Goal: Find specific fact: Find contact information

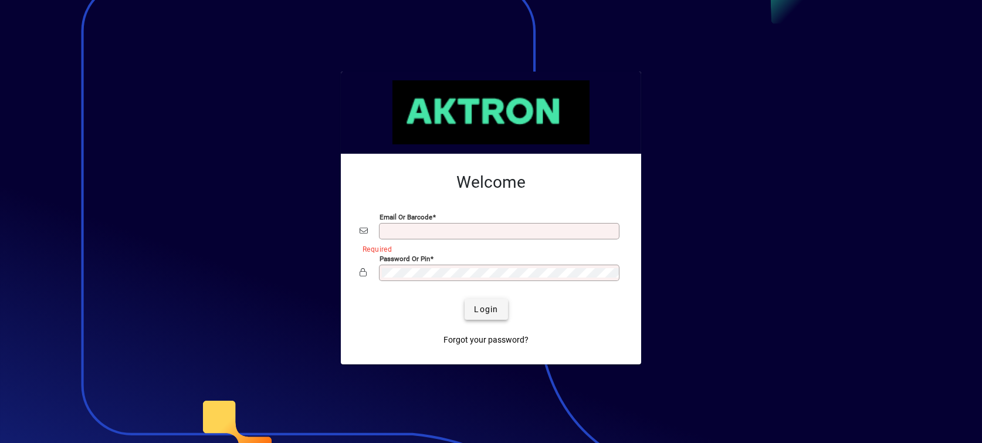
type input "**********"
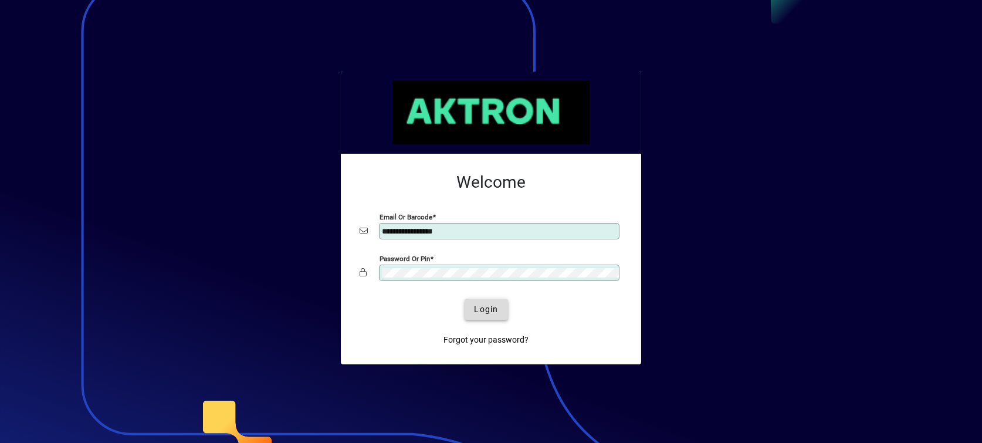
click at [486, 309] on span "Login" at bounding box center [486, 309] width 24 height 12
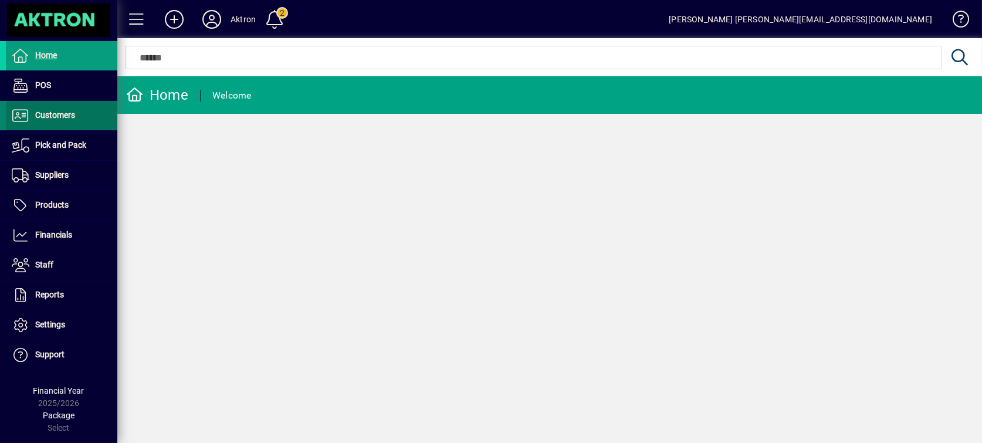
click at [48, 117] on span "Customers" at bounding box center [55, 114] width 40 height 9
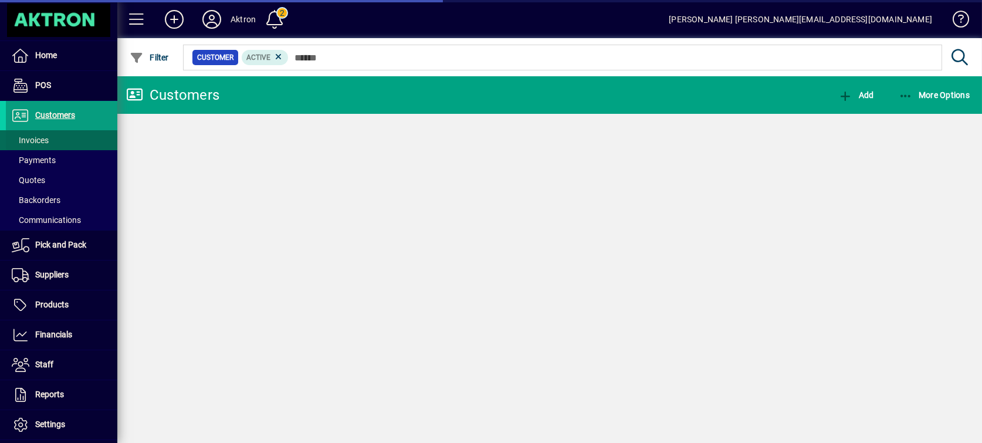
click at [42, 135] on span "Invoices" at bounding box center [30, 139] width 37 height 9
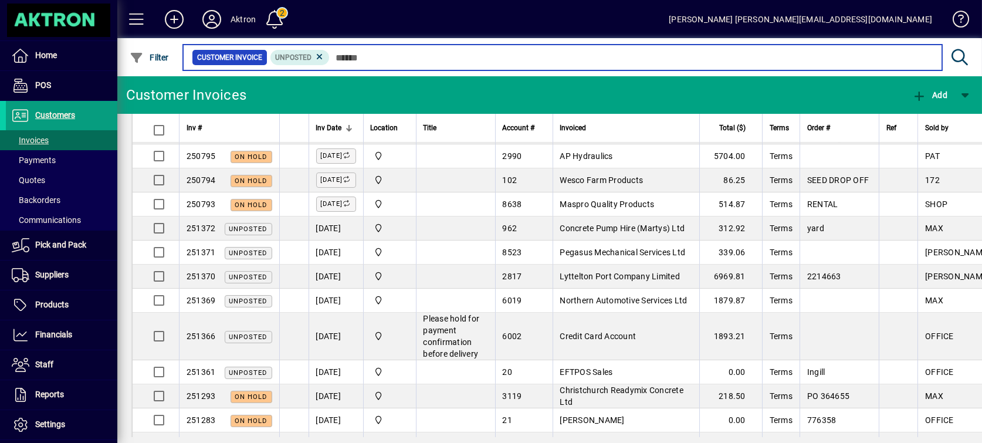
scroll to position [266, 0]
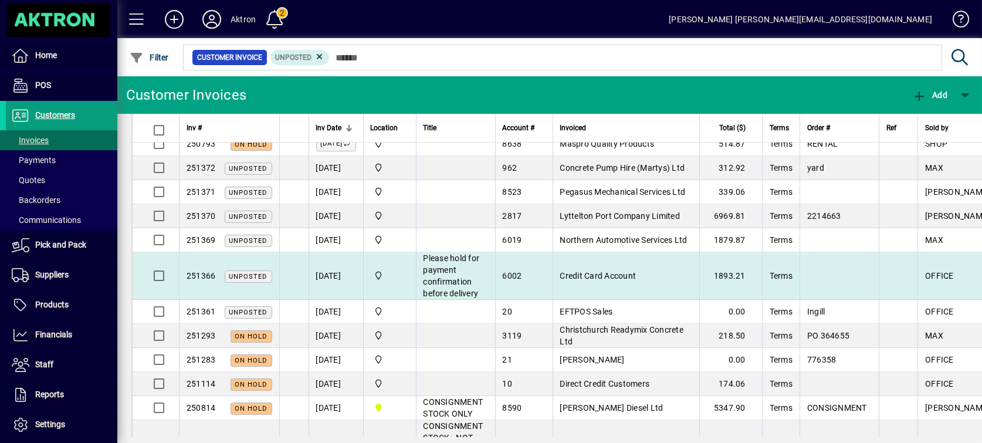
click at [676, 273] on td "Credit Card Account" at bounding box center [625, 276] width 147 height 48
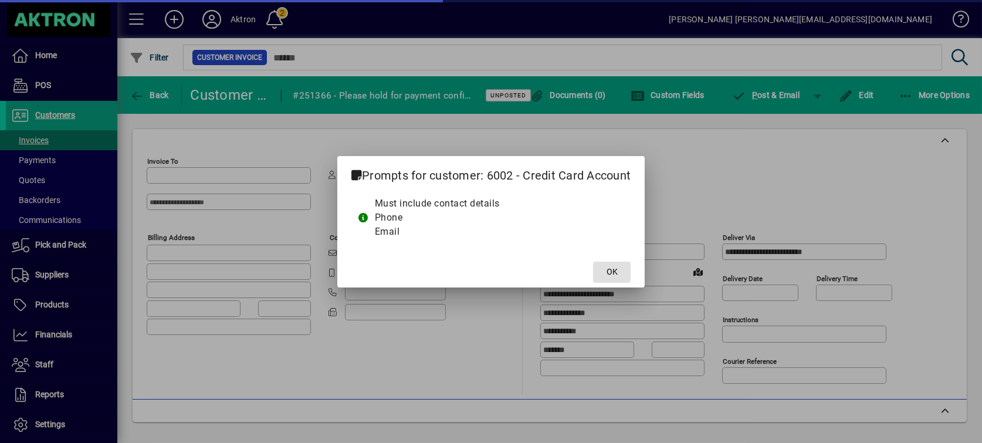
type input "*******"
click at [618, 273] on span at bounding box center [612, 272] width 38 height 28
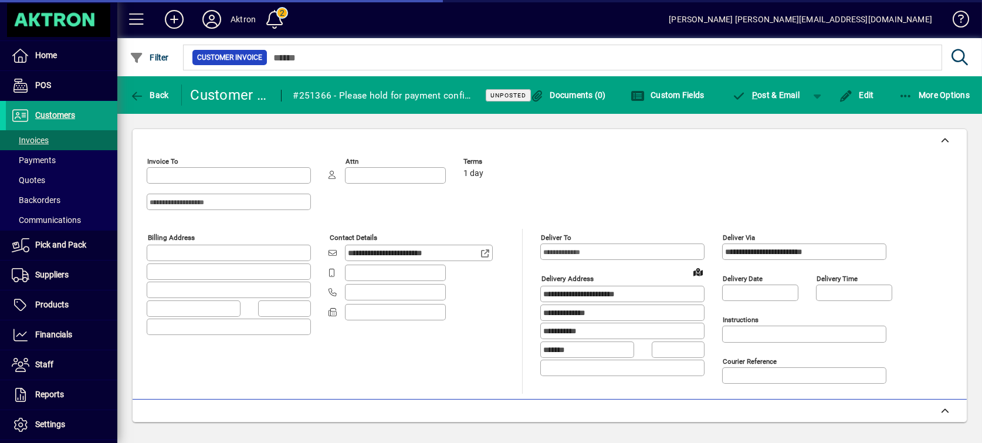
type input "**********"
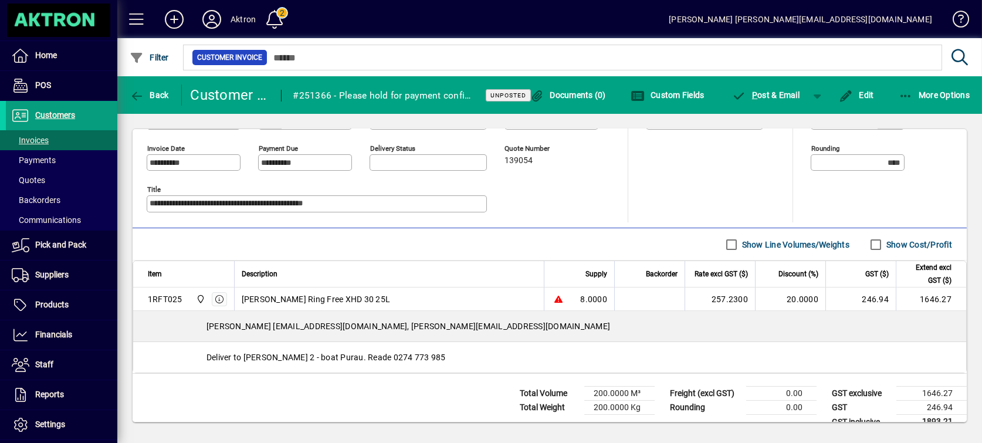
scroll to position [328, 0]
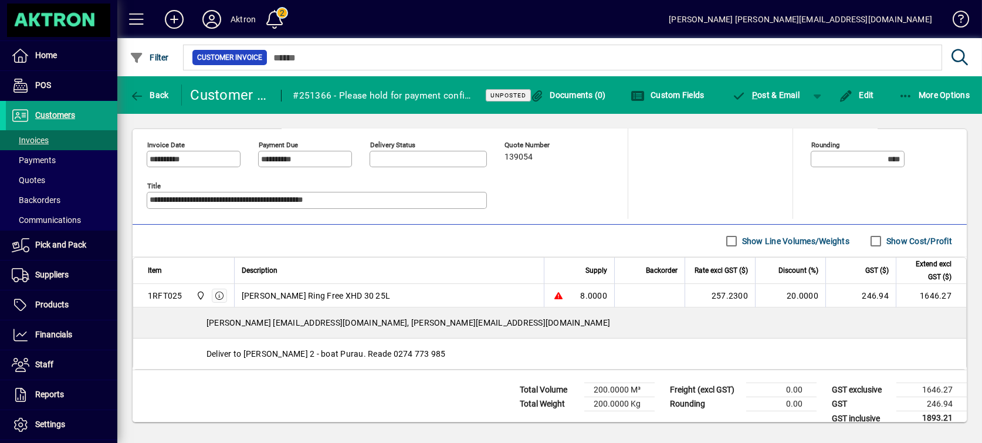
click at [345, 354] on div "Deliver to warf 2 - boat Purau. Reade 0274 773 985" at bounding box center [549, 353] width 833 height 30
click at [347, 354] on div "Deliver to warf 2 - boat Purau. Reade 0274 773 985" at bounding box center [549, 353] width 833 height 30
click at [347, 359] on div "Deliver to warf 2 - boat Purau. Reade 0274 773 985" at bounding box center [549, 353] width 833 height 30
drag, startPoint x: 345, startPoint y: 353, endPoint x: 411, endPoint y: 355, distance: 65.7
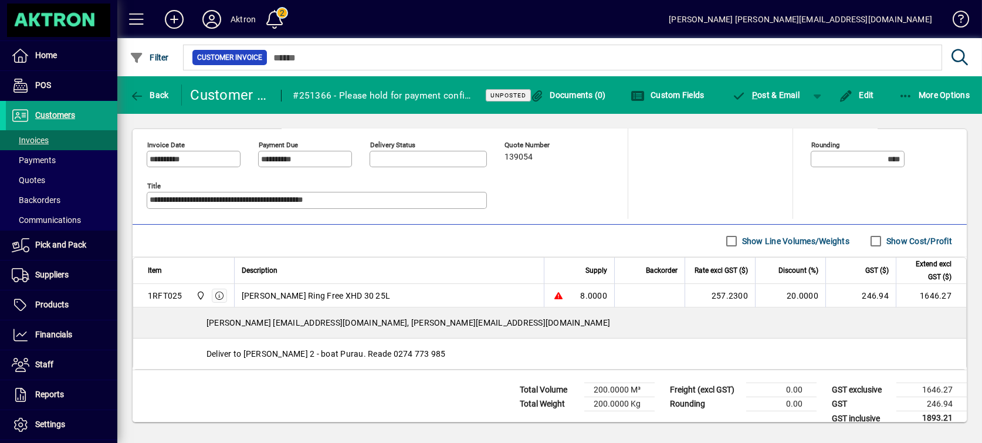
click at [411, 355] on div "Deliver to warf 2 - boat Purau. Reade 0274 773 985" at bounding box center [549, 353] width 833 height 30
click at [388, 352] on div "Deliver to warf 2 - boat Purau. Reade 0274 773 985" at bounding box center [549, 353] width 833 height 30
click at [347, 354] on div "Deliver to warf 2 - boat Purau. Reade 0274 773 985" at bounding box center [549, 353] width 833 height 30
click at [347, 352] on div "Deliver to warf 2 - boat Purau. Reade 0274 773 985" at bounding box center [549, 353] width 833 height 30
drag, startPoint x: 347, startPoint y: 352, endPoint x: 401, endPoint y: 352, distance: 54.0
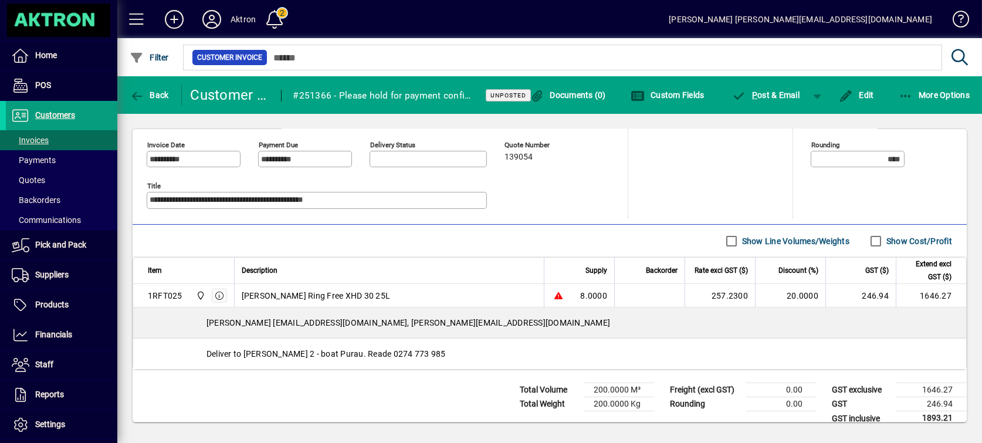
click at [401, 352] on div "Deliver to warf 2 - boat Purau. Reade 0274 773 985" at bounding box center [549, 353] width 833 height 30
copy div "0274 773 985"
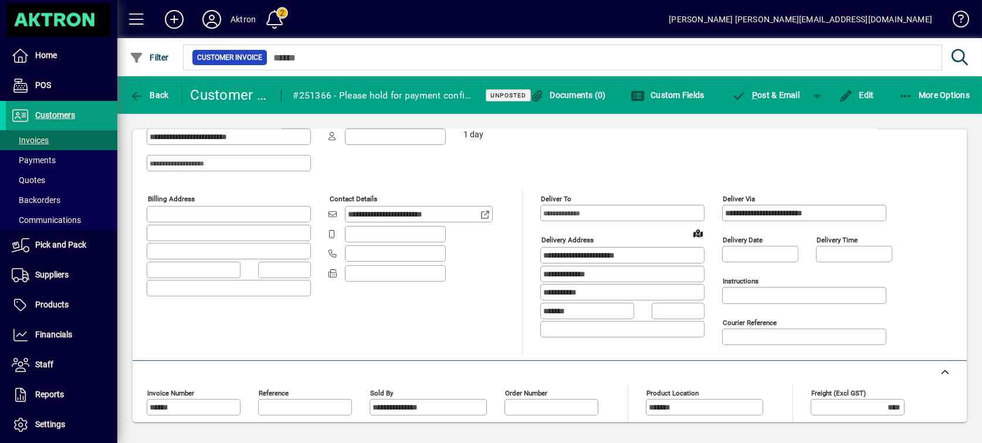
scroll to position [0, 0]
